Goal: Task Accomplishment & Management: Use online tool/utility

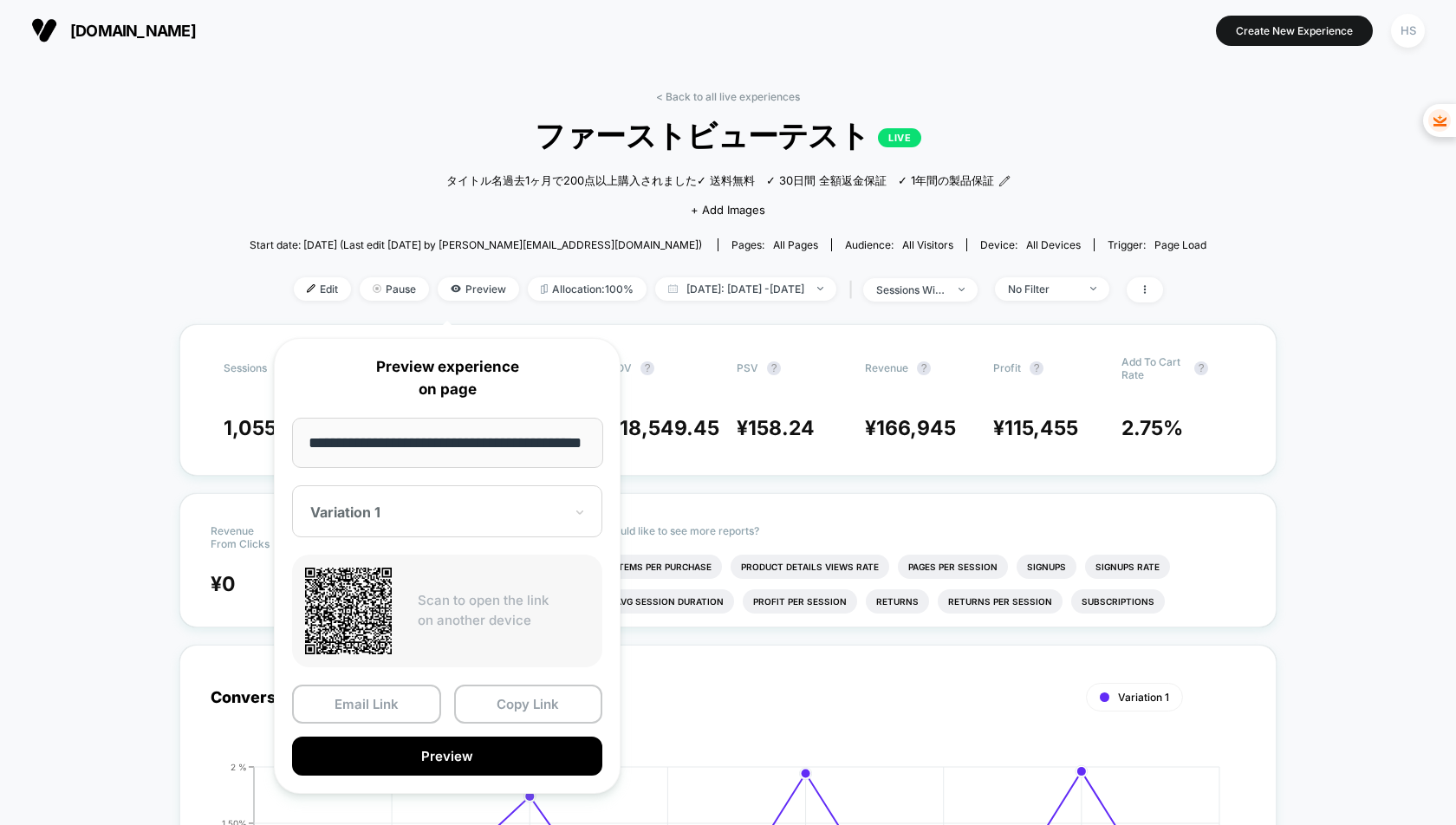
click at [480, 513] on div at bounding box center [437, 512] width 253 height 17
click at [455, 443] on input "**********" at bounding box center [448, 442] width 311 height 50
click at [351, 587] on icon at bounding box center [347, 610] width 86 height 86
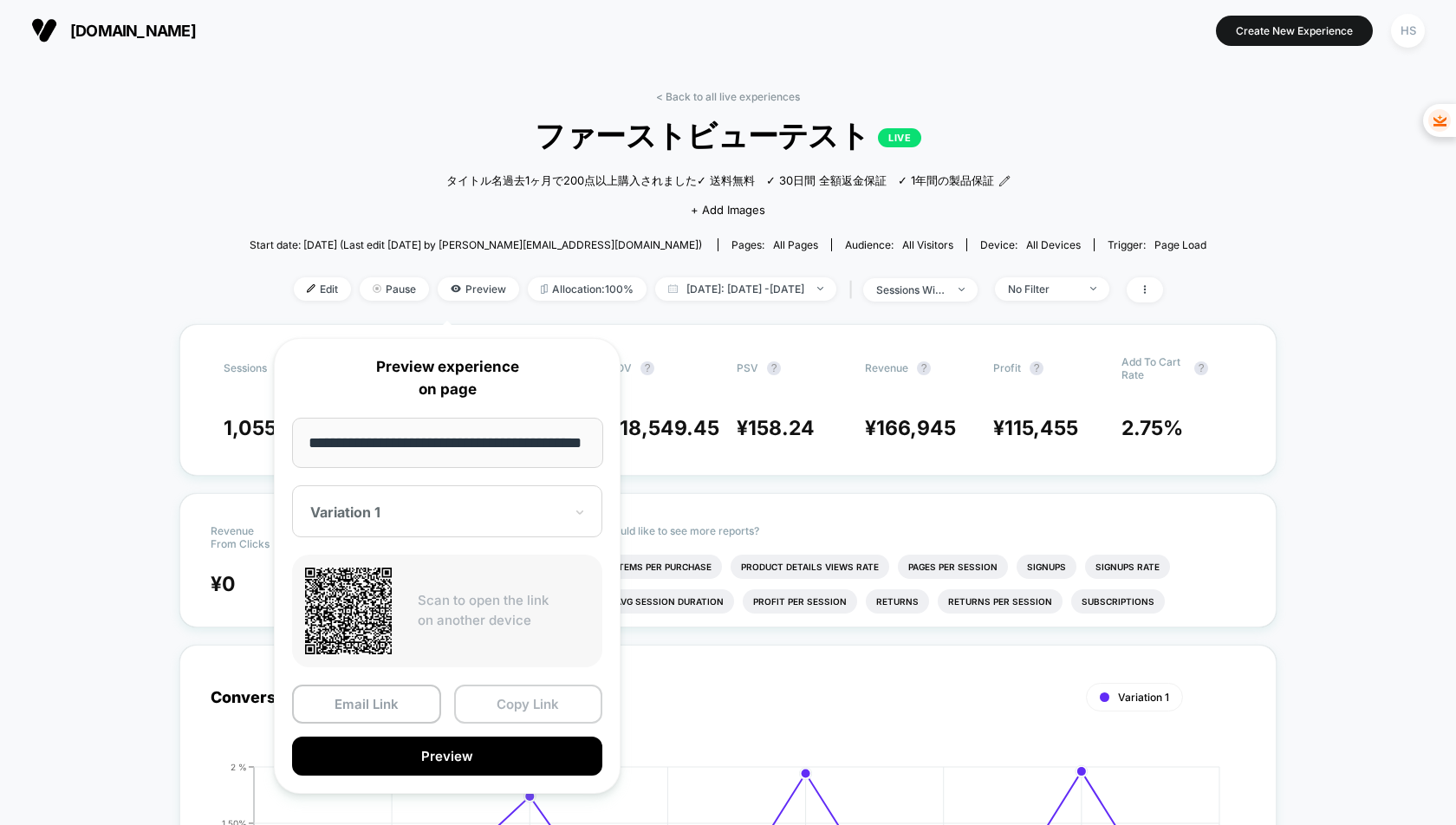
click at [491, 708] on button "Copy Link" at bounding box center [528, 703] width 149 height 39
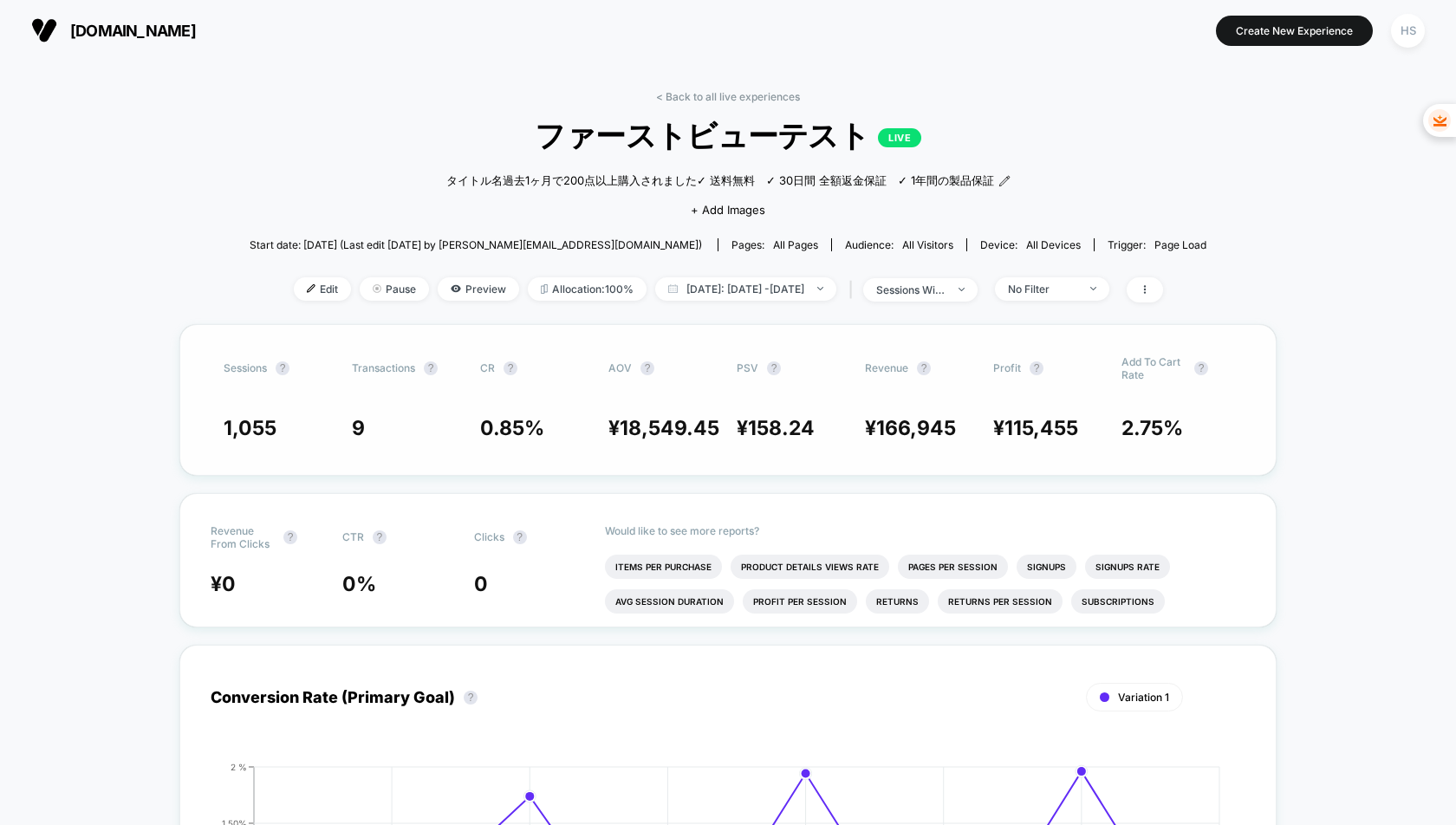
click at [426, 382] on span "Transactions ?" at bounding box center [400, 367] width 95 height 26
click at [1288, 30] on button "Create New Experience" at bounding box center [1294, 30] width 157 height 30
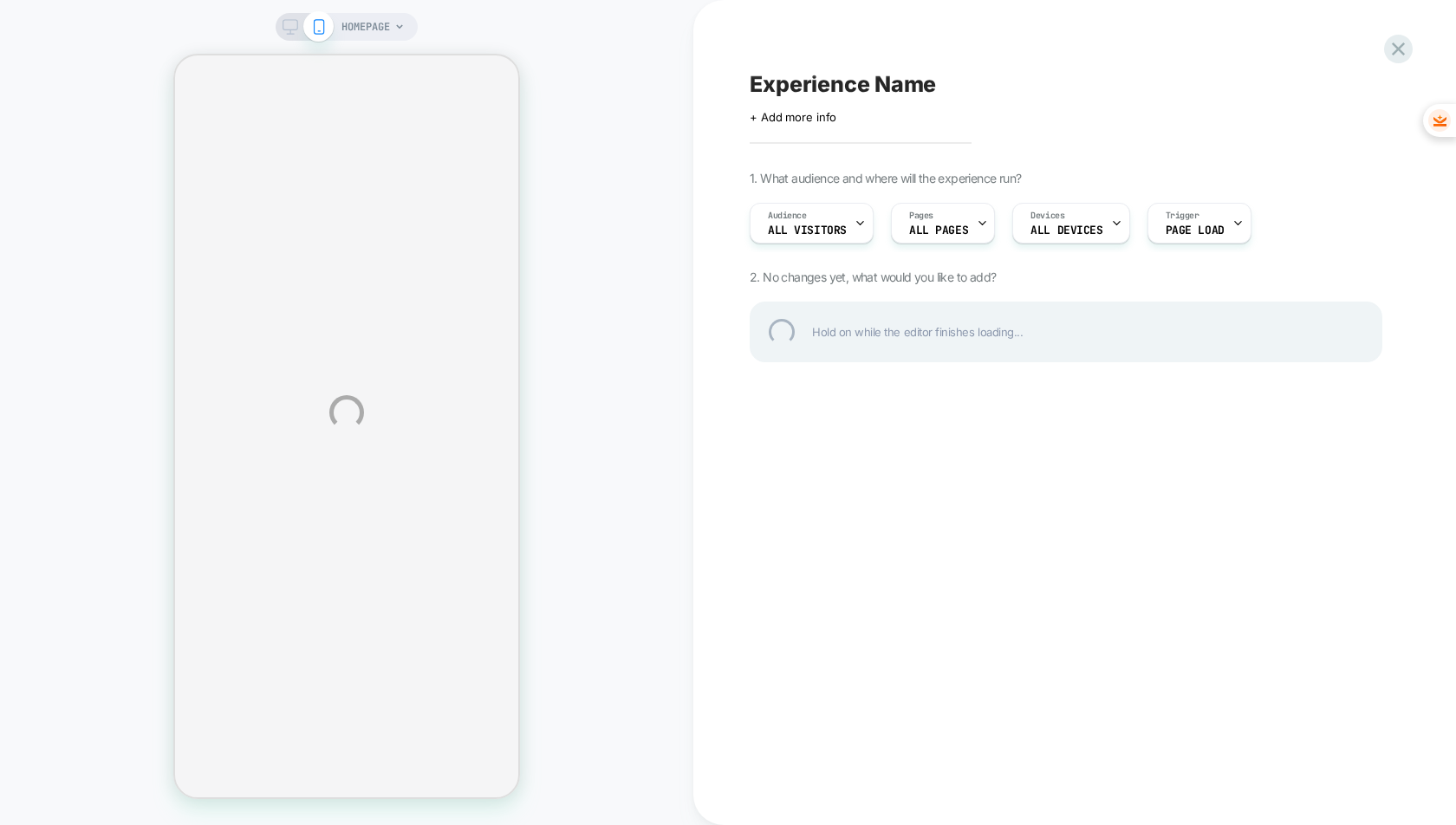
click at [383, 22] on div "HOMEPAGE Experience Name Click to edit experience details + Add more info 1. Wh…" at bounding box center [728, 412] width 1456 height 825
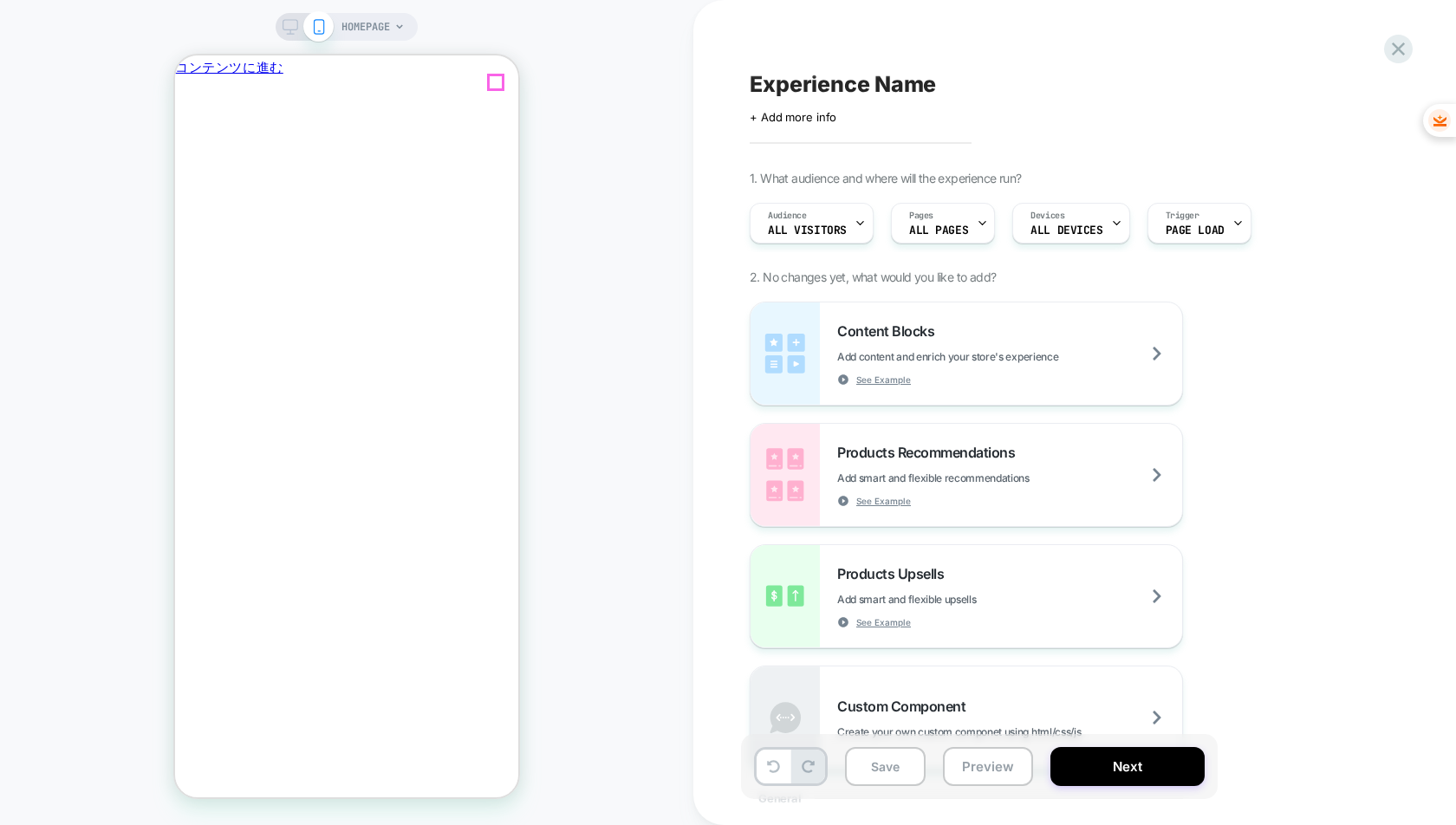
click at [182, 163] on icon "閉じる" at bounding box center [182, 163] width 0 height 0
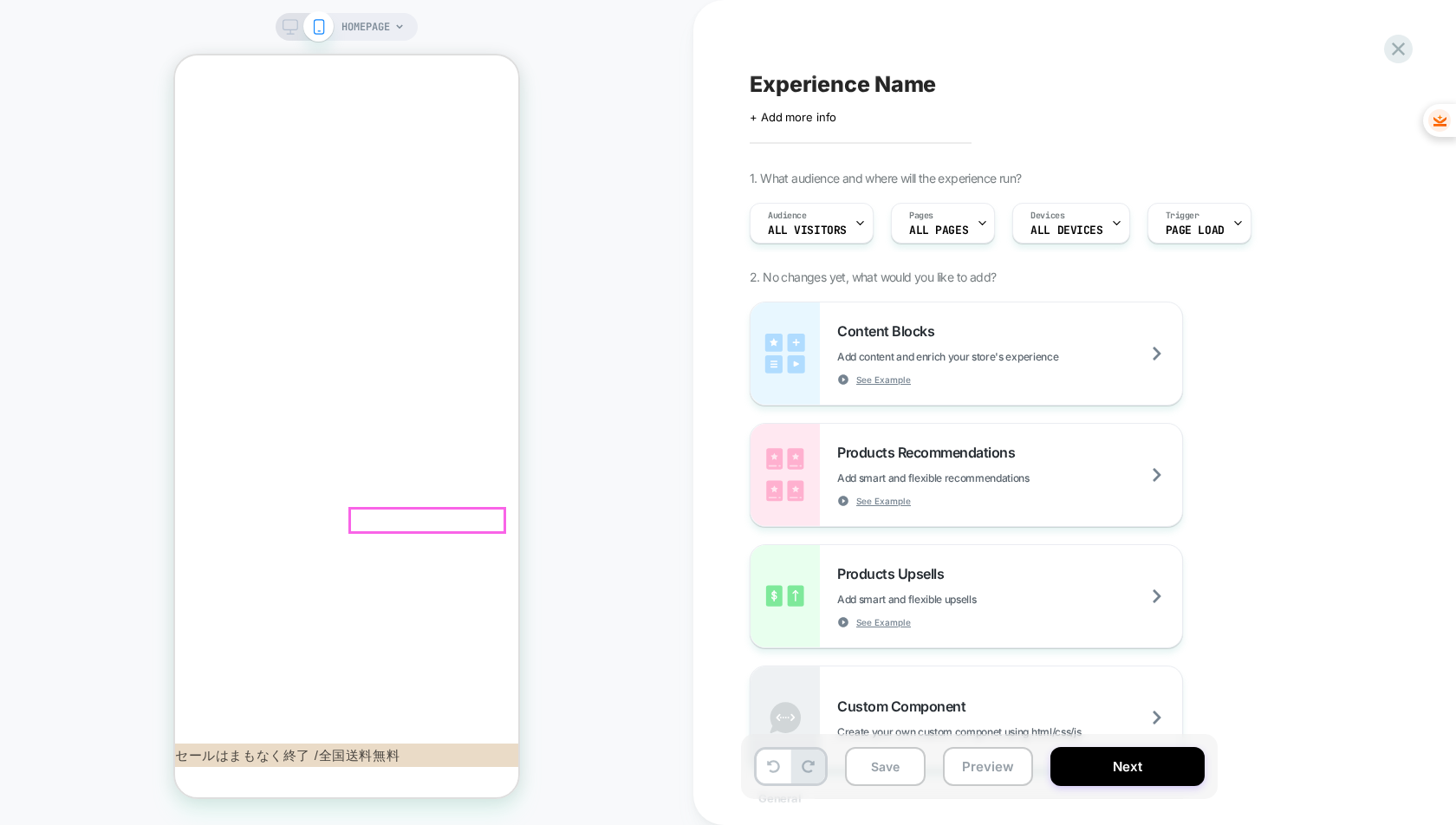
click at [359, 36] on span "HOMEPAGE" at bounding box center [365, 27] width 48 height 28
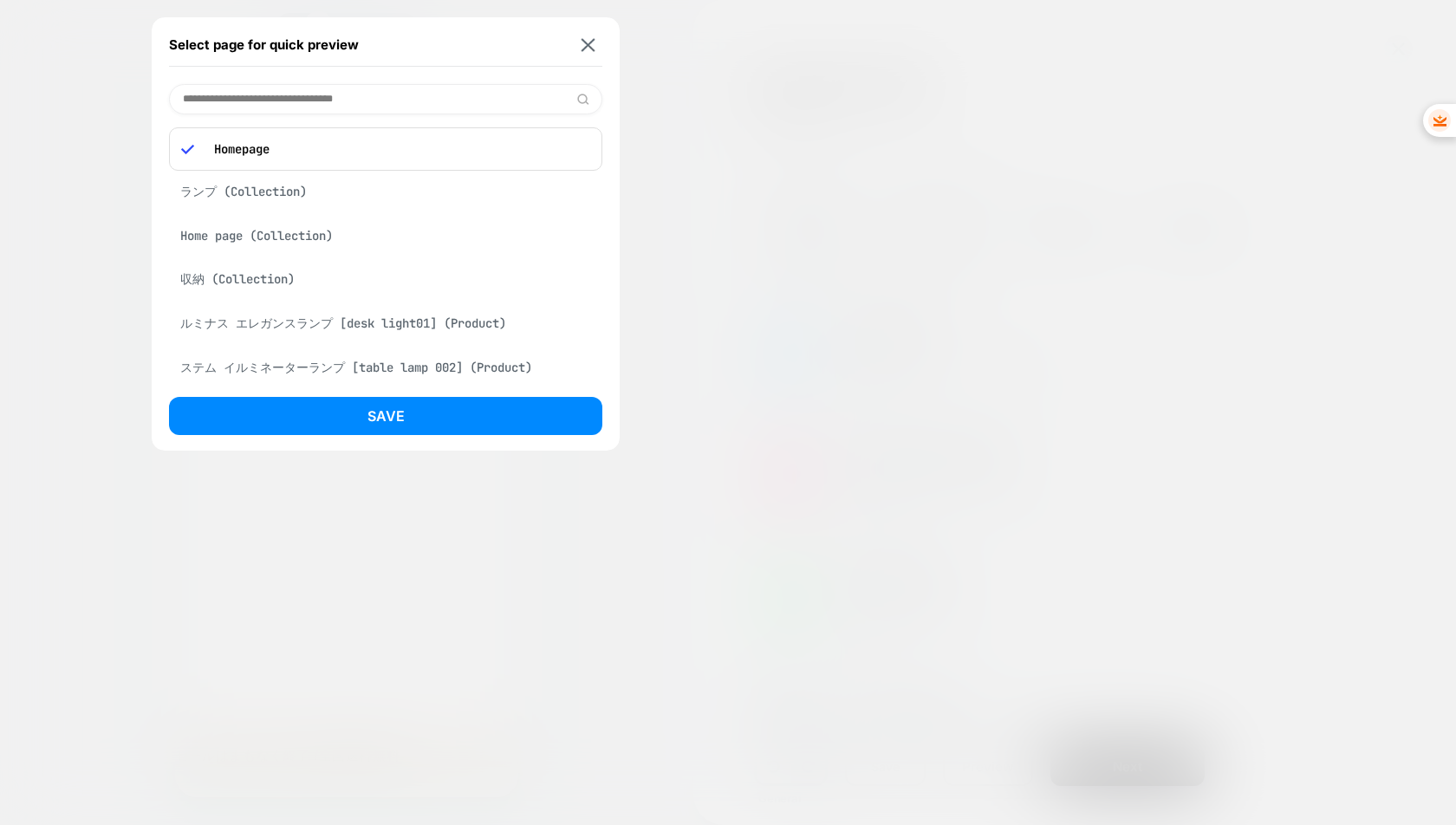
scroll to position [184, 0]
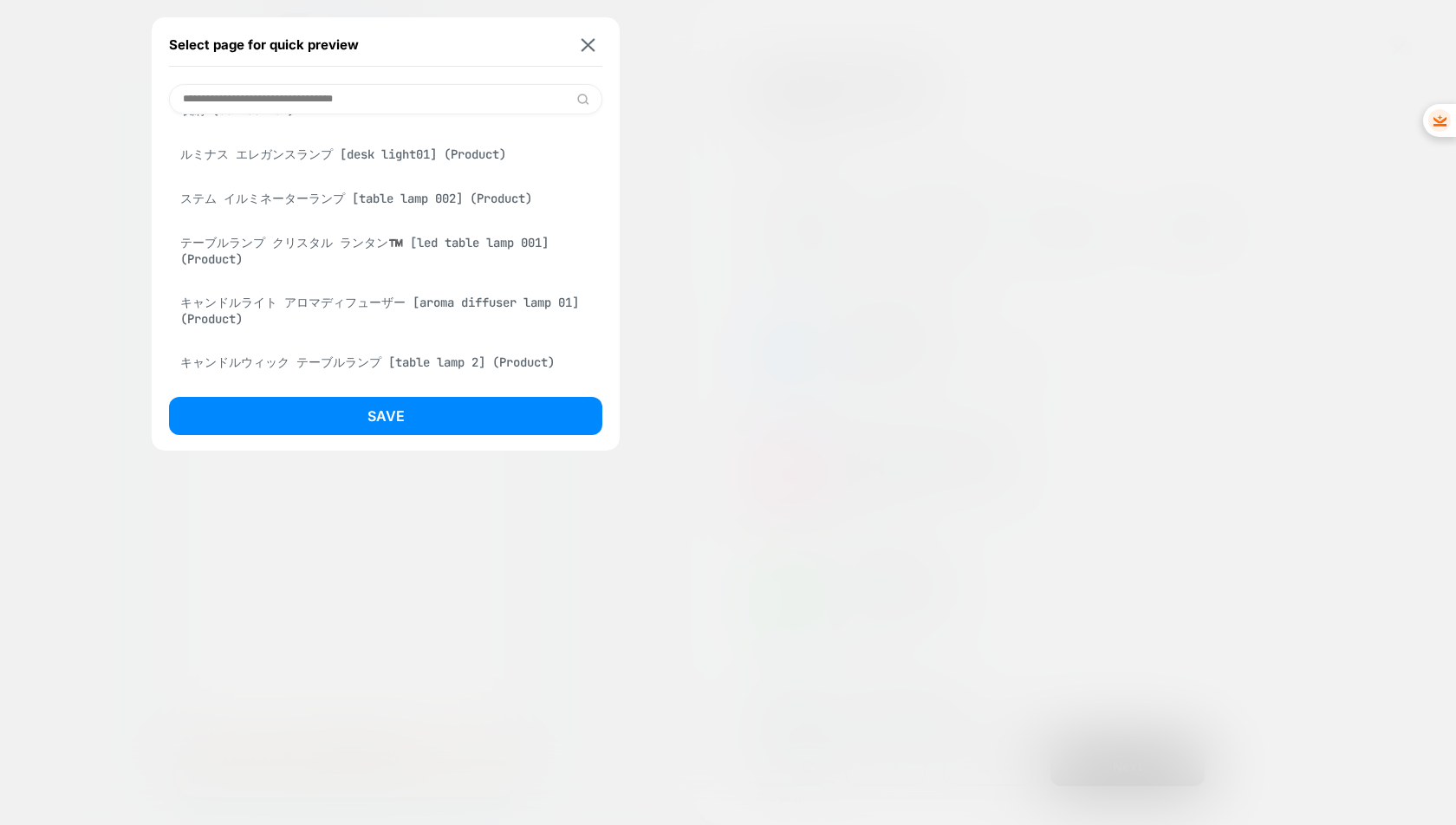
click at [290, 230] on div "テーブルランプ クリスタル ランタン™️ [led table lamp 001] (Product)" at bounding box center [385, 251] width 433 height 49
click at [588, 42] on img at bounding box center [588, 45] width 14 height 13
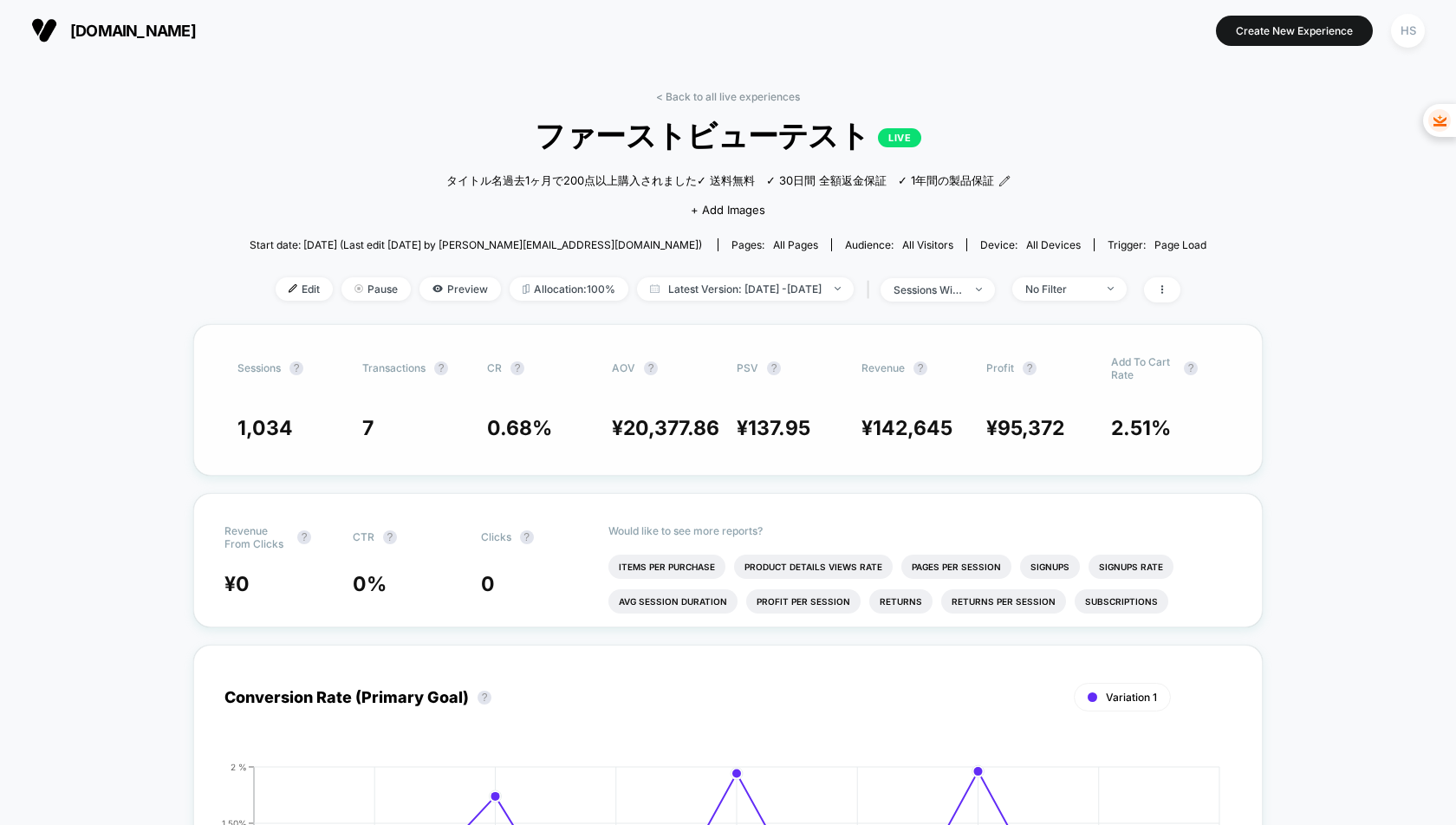
click at [403, 420] on span "7" at bounding box center [416, 428] width 107 height 25
click at [279, 289] on span "Edit" at bounding box center [304, 289] width 57 height 24
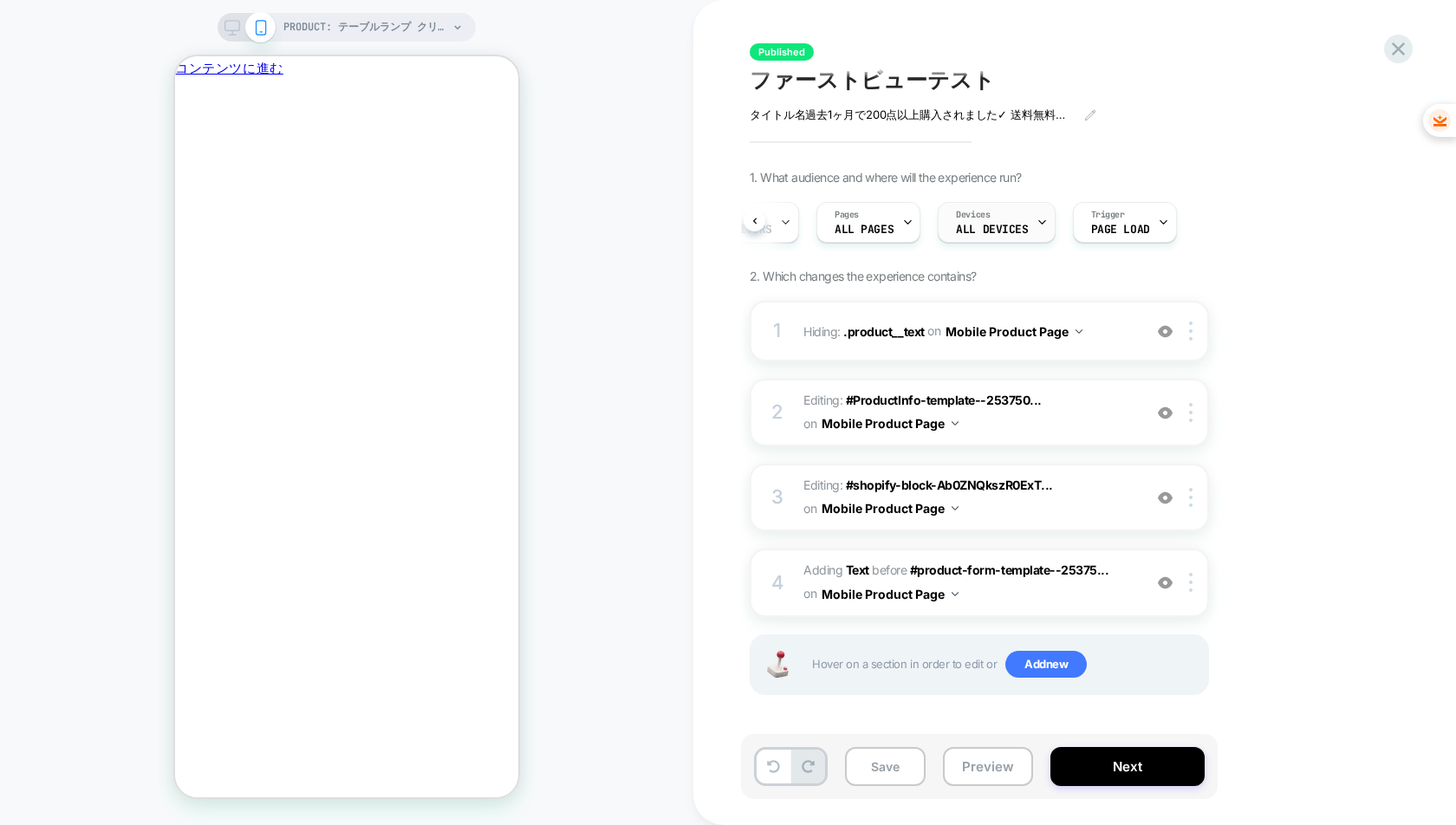
scroll to position [0, 84]
click at [1398, 45] on icon at bounding box center [1398, 48] width 24 height 24
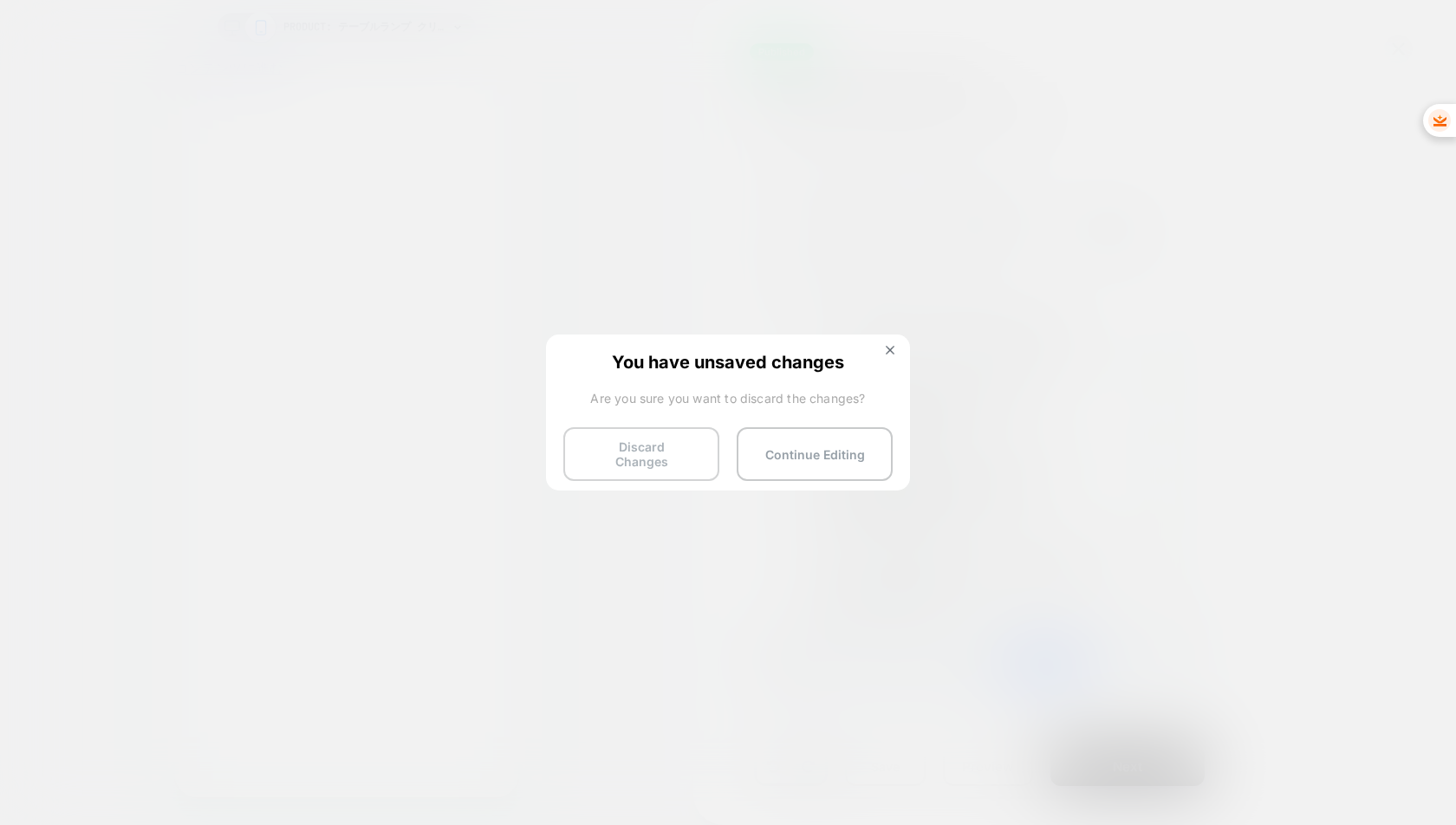
click at [635, 459] on button "Discard Changes" at bounding box center [641, 454] width 156 height 54
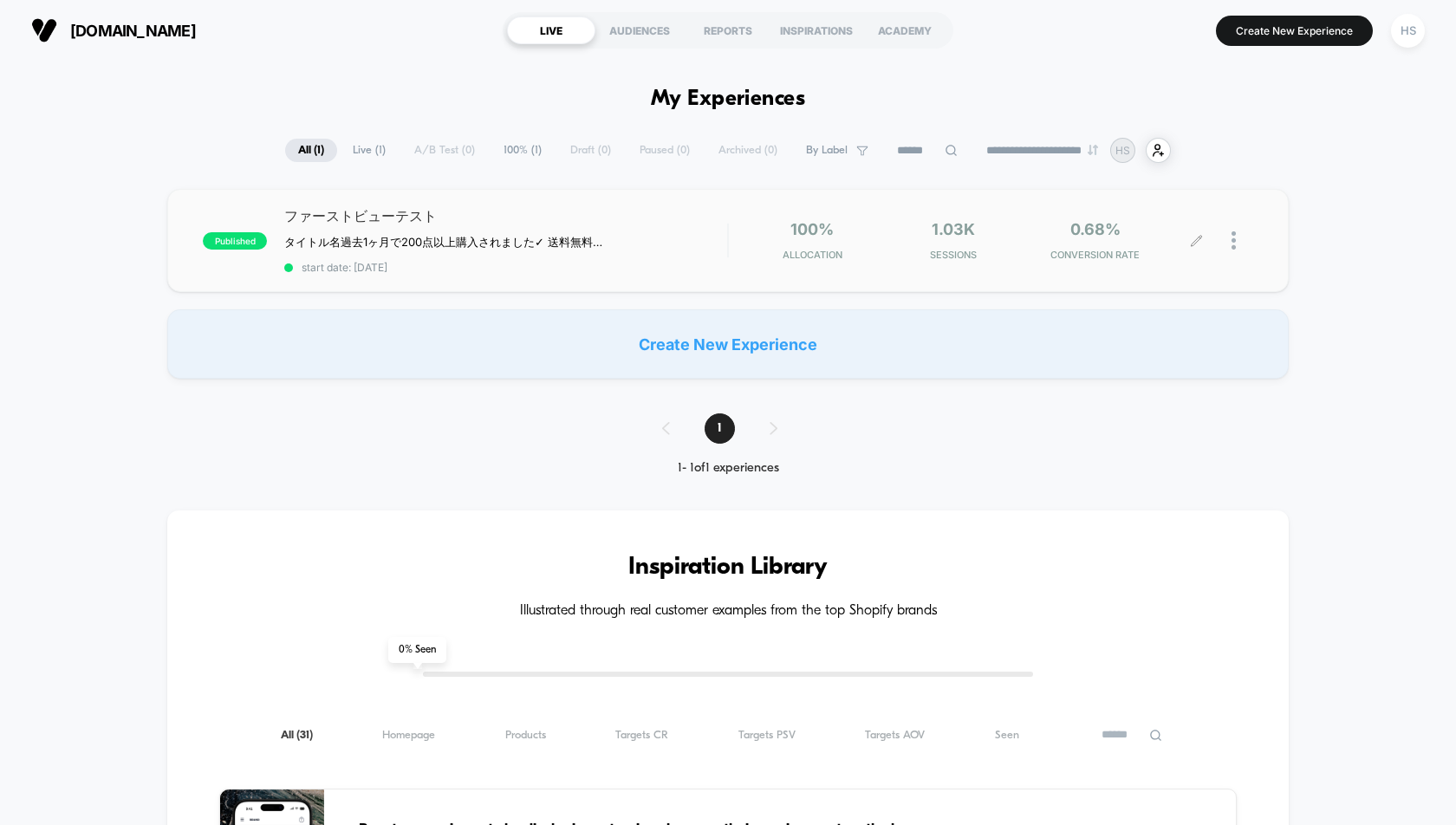
click at [1228, 242] on div at bounding box center [1224, 240] width 56 height 41
click at [1238, 242] on div at bounding box center [1241, 240] width 22 height 41
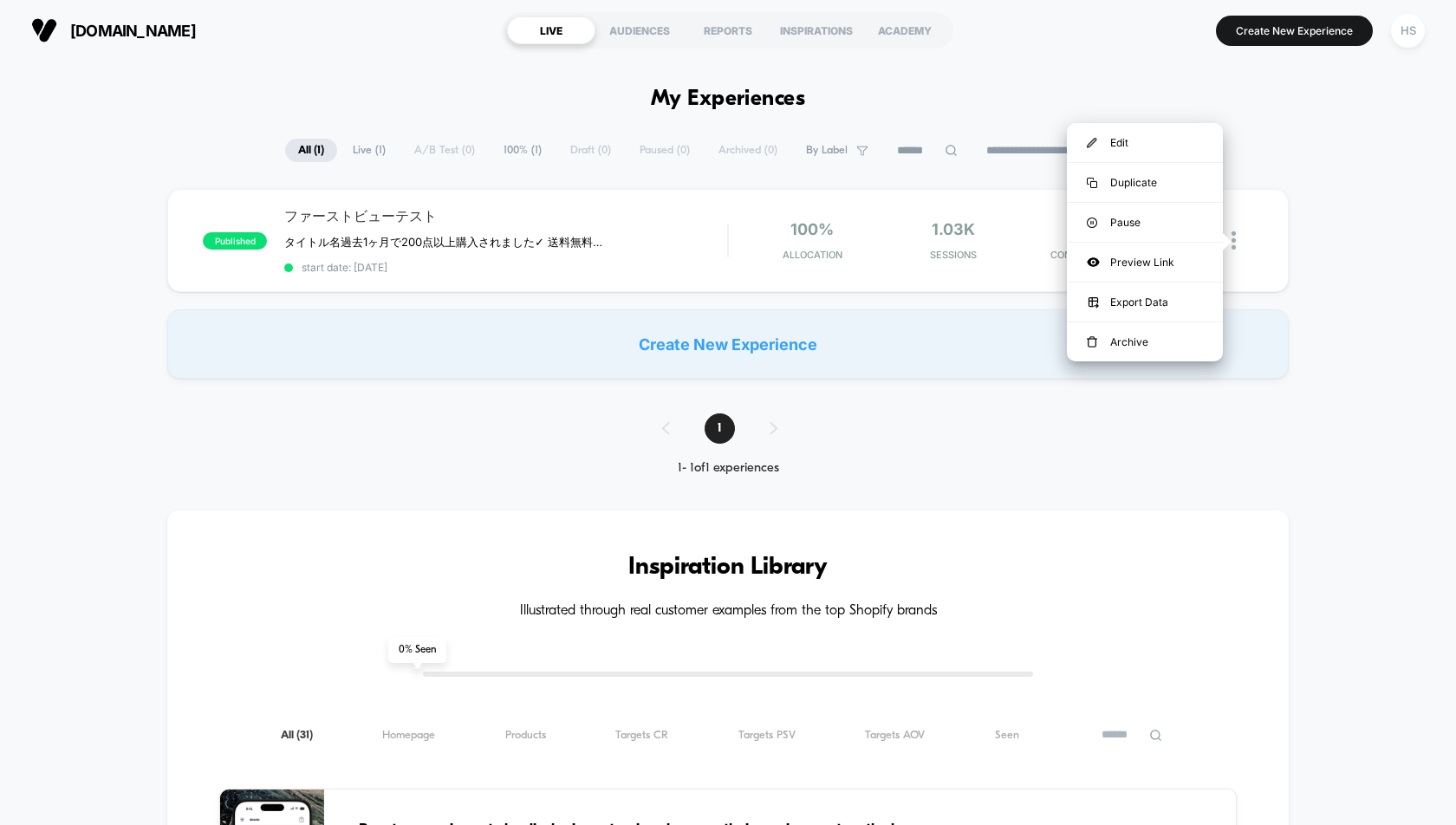
click at [1339, 245] on div "published ファーストビューテスト タイトル名 過去1ヶ月で200点以上購入されました ✓ 送料無料　✓ 30日間 全額返金保証　✓ 1年間の製品保証…" at bounding box center [728, 284] width 1456 height 190
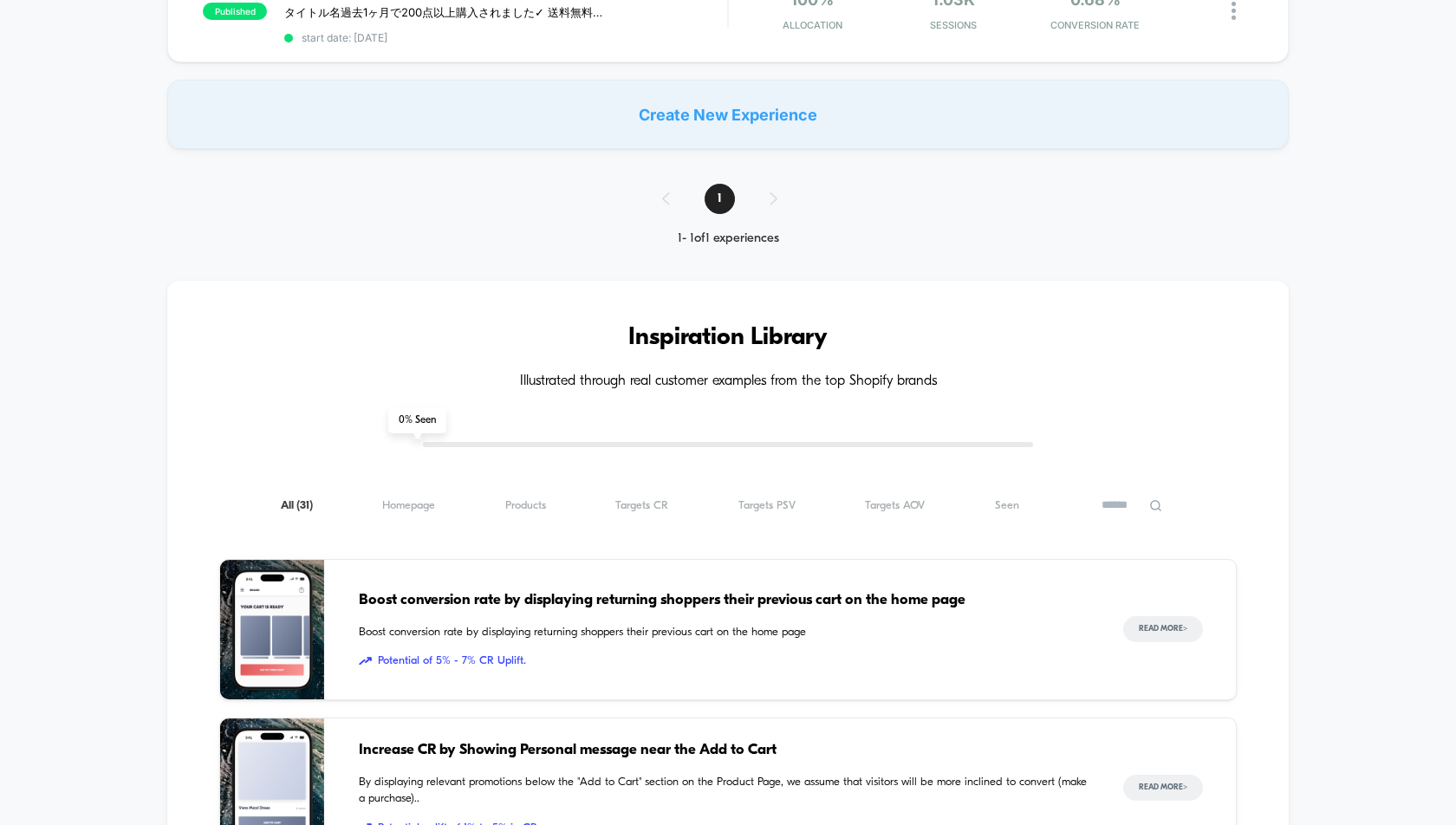
scroll to position [386, 0]
